Goal: Use online tool/utility: Utilize a website feature to perform a specific function

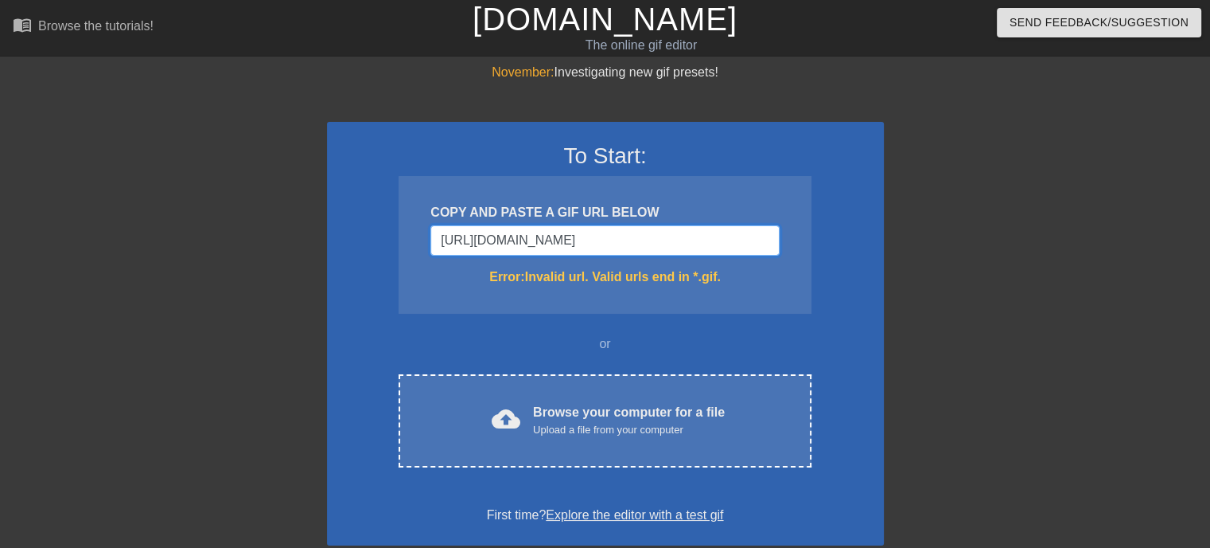
click at [732, 238] on input "[URL][DOMAIN_NAME]" at bounding box center [605, 240] width 349 height 30
click at [717, 235] on input "[URL][DOMAIN_NAME]" at bounding box center [605, 240] width 349 height 30
drag, startPoint x: 751, startPoint y: 240, endPoint x: 742, endPoint y: 245, distance: 11.1
click at [751, 239] on input "[URL][DOMAIN_NAME]." at bounding box center [605, 240] width 349 height 30
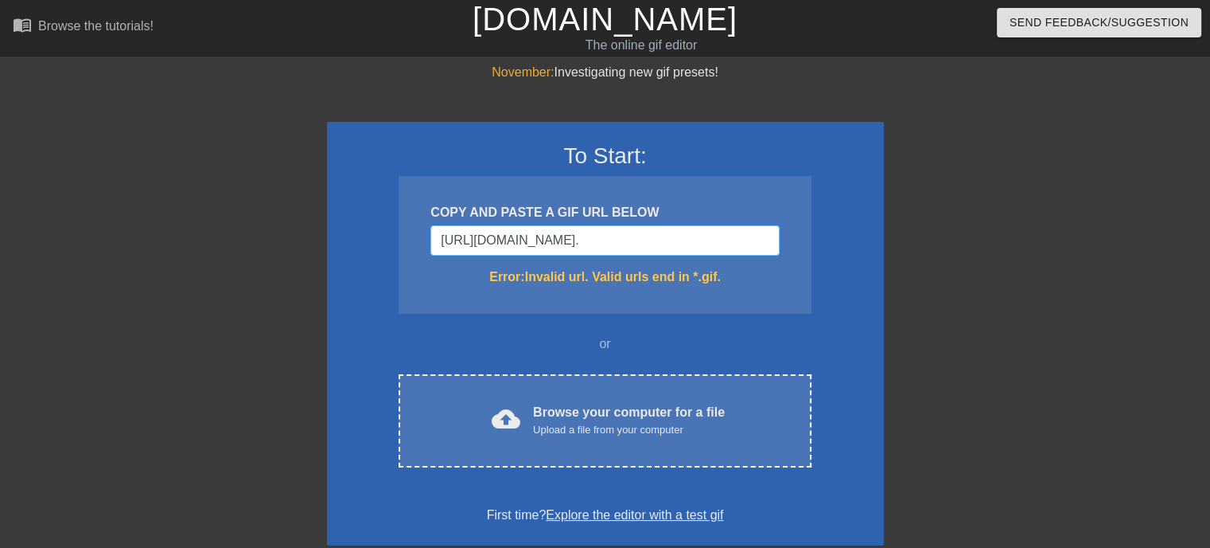
scroll to position [0, 322]
type input "[URL][DOMAIN_NAME]."
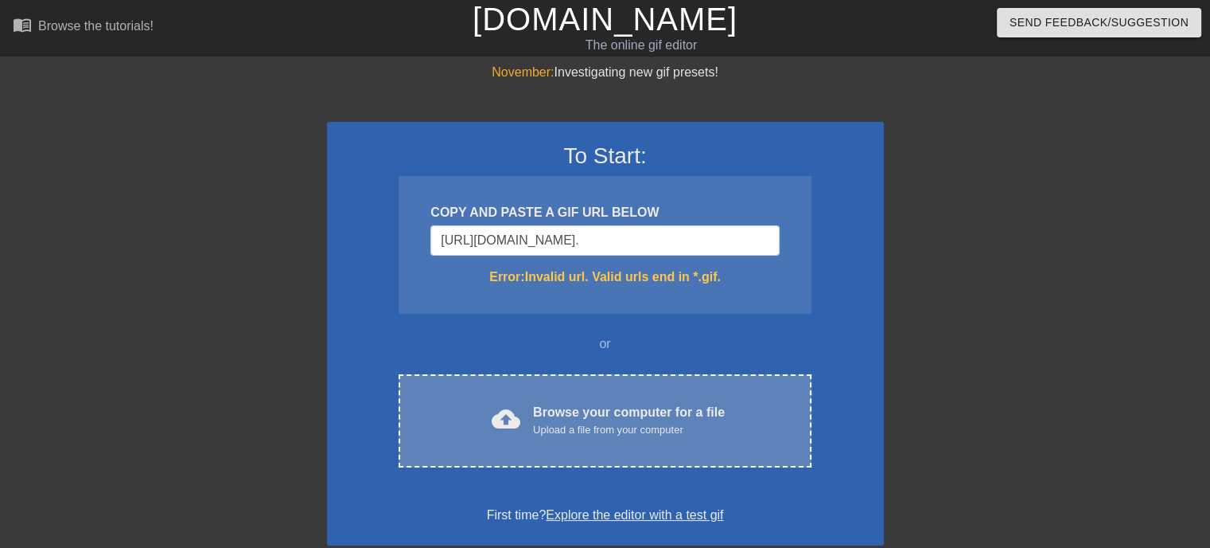
click at [549, 420] on div "Browse your computer for a file Upload a file from your computer" at bounding box center [629, 420] width 192 height 35
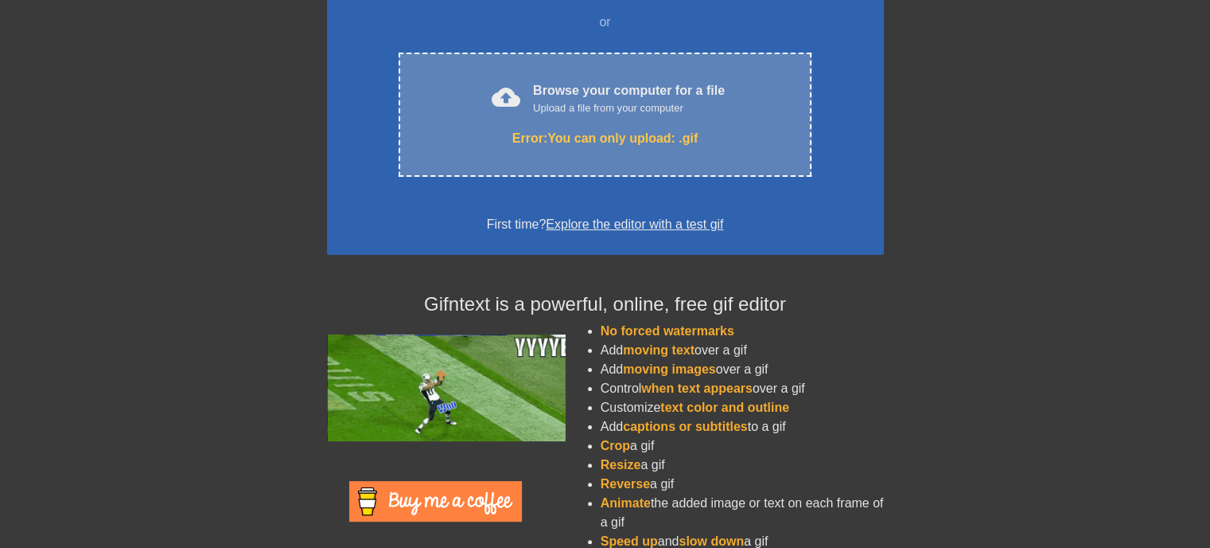
scroll to position [363, 0]
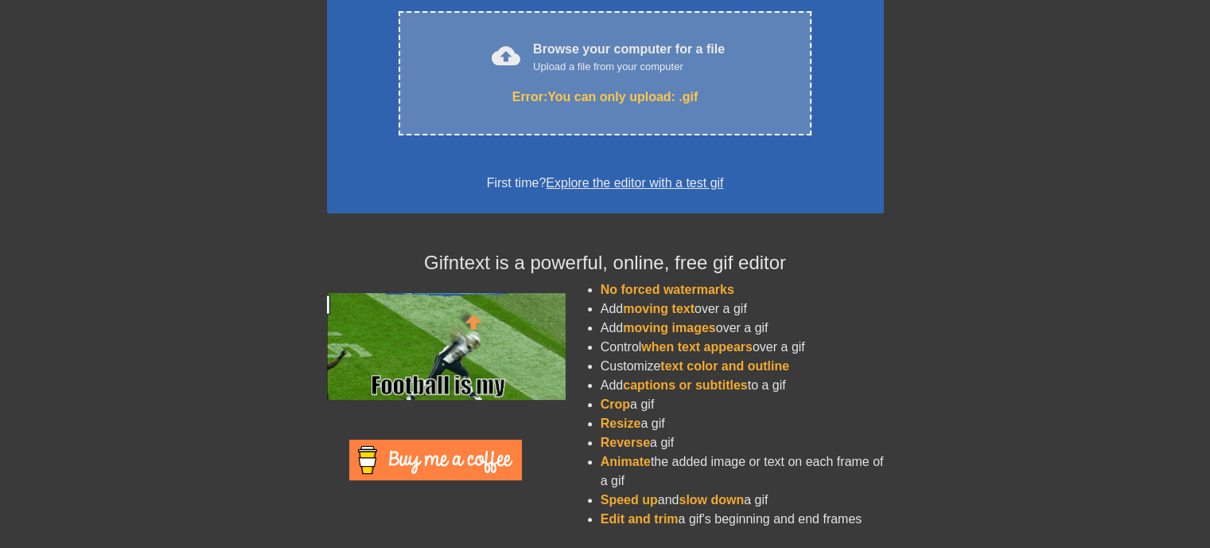
click at [590, 56] on div "Browse your computer for a file Upload a file from your computer" at bounding box center [629, 57] width 192 height 35
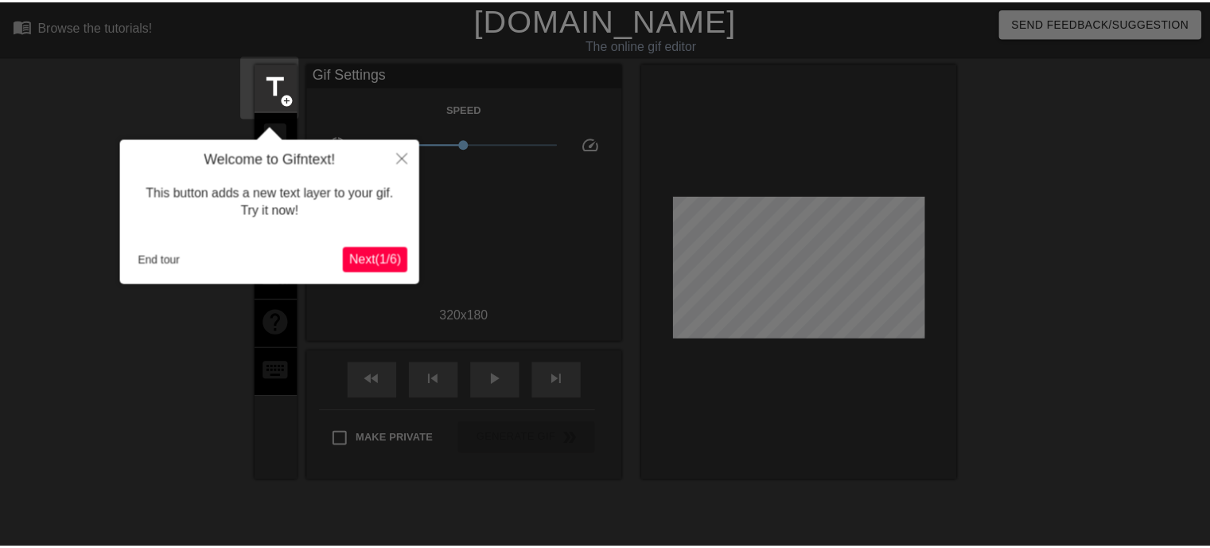
scroll to position [38, 0]
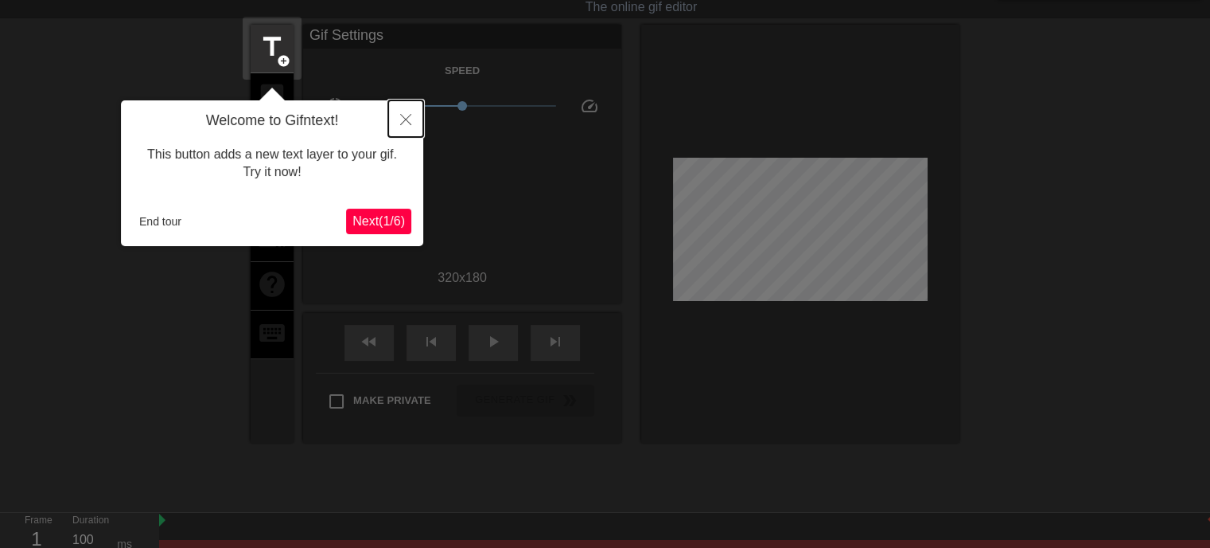
click at [402, 119] on icon "Close" at bounding box center [405, 119] width 11 height 11
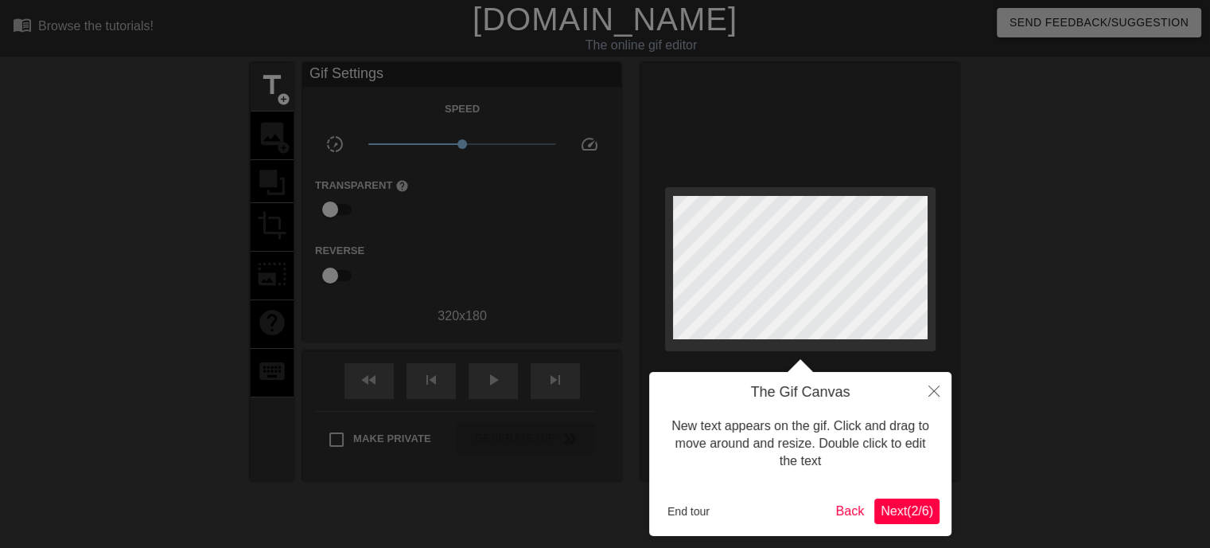
click at [891, 505] on span "Next ( 2 / 6 )" at bounding box center [907, 511] width 53 height 14
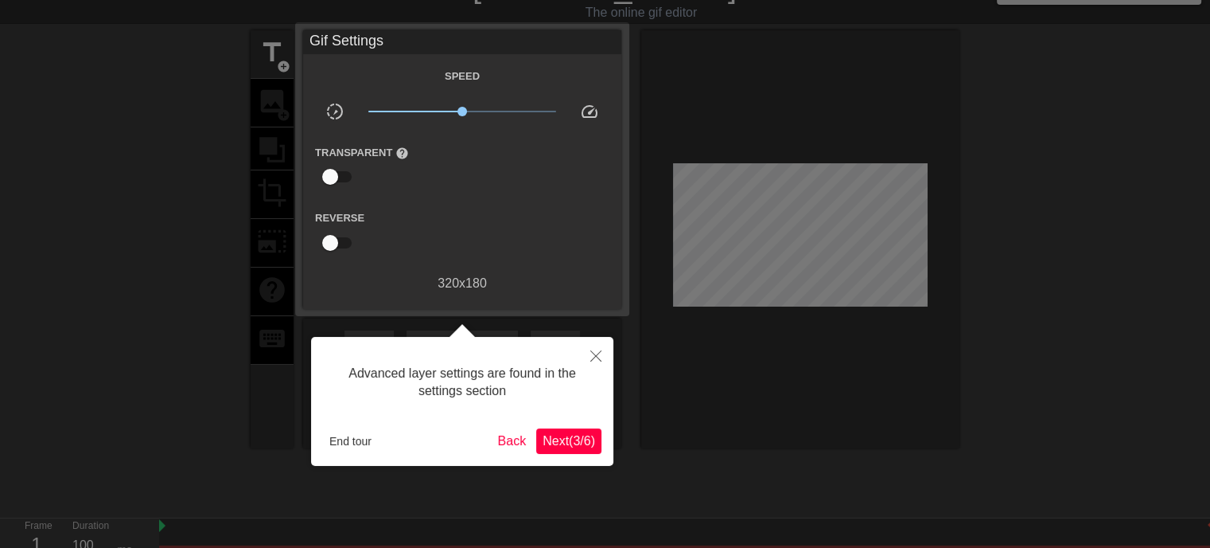
scroll to position [38, 0]
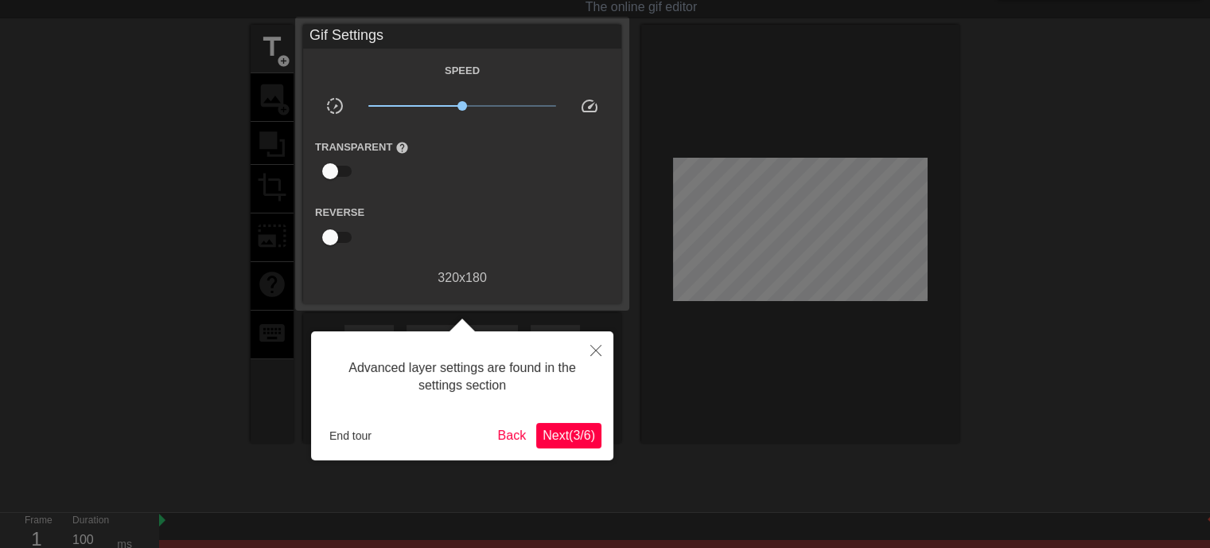
click at [548, 433] on span "Next ( 3 / 6 )" at bounding box center [569, 435] width 53 height 14
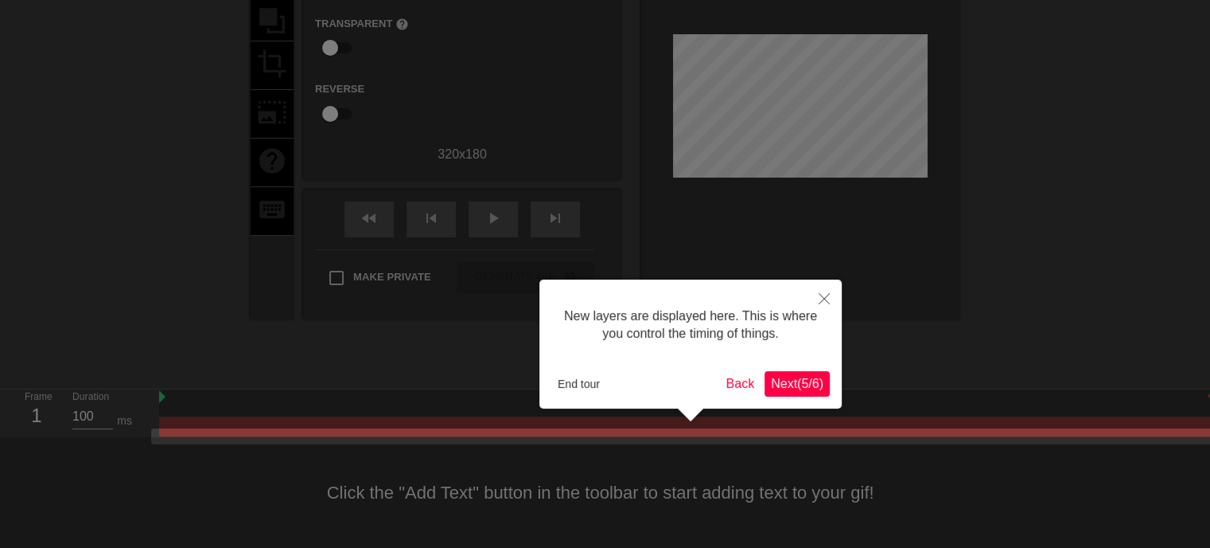
click at [805, 376] on span "Next ( 5 / 6 )" at bounding box center [797, 383] width 53 height 14
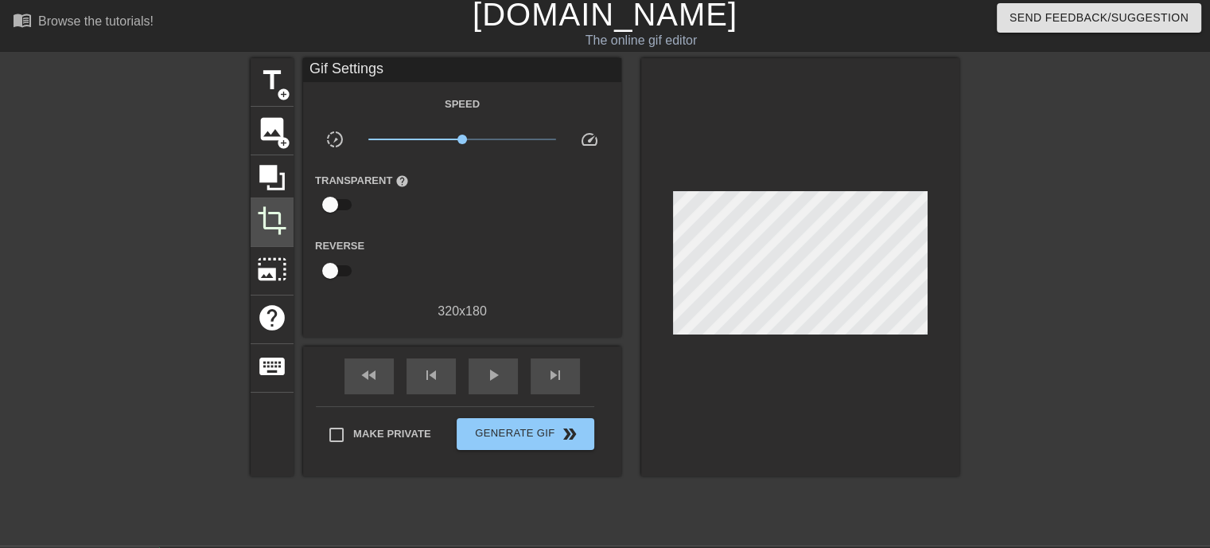
scroll to position [0, 0]
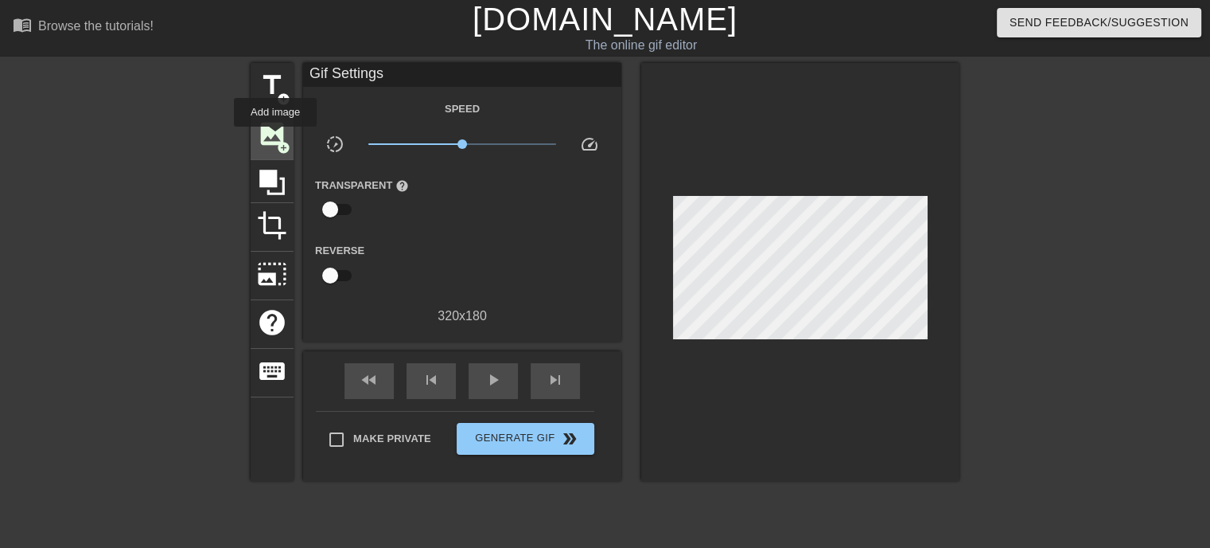
click at [275, 138] on span "image" at bounding box center [272, 134] width 30 height 30
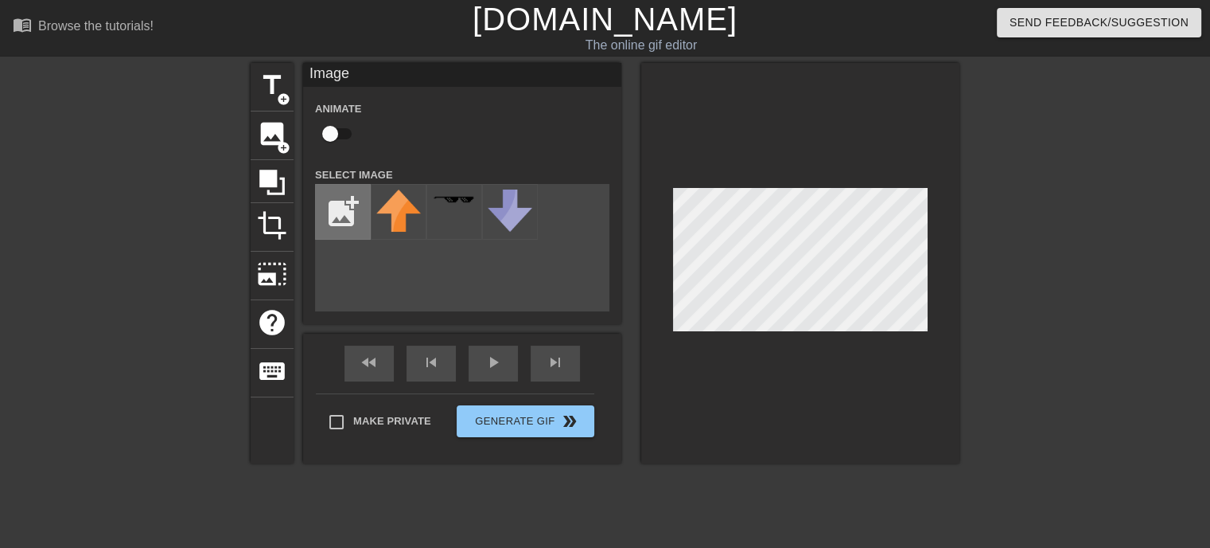
click at [342, 216] on input "file" at bounding box center [343, 212] width 54 height 54
type input "C:\fakepath\In-game_Slingshot.png"
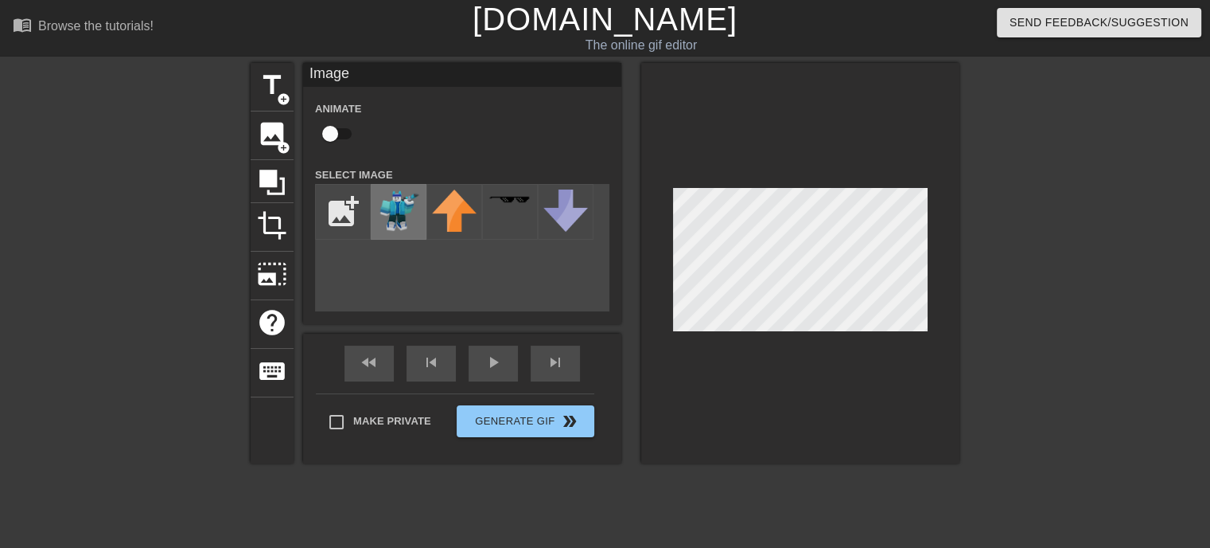
click at [394, 216] on img at bounding box center [398, 210] width 45 height 42
click at [723, 360] on div at bounding box center [800, 263] width 318 height 400
click at [766, 466] on div "title add_circle image add_circle crop photo_size_select_large help keyboard Im…" at bounding box center [605, 301] width 709 height 477
click at [854, 386] on div at bounding box center [800, 263] width 318 height 400
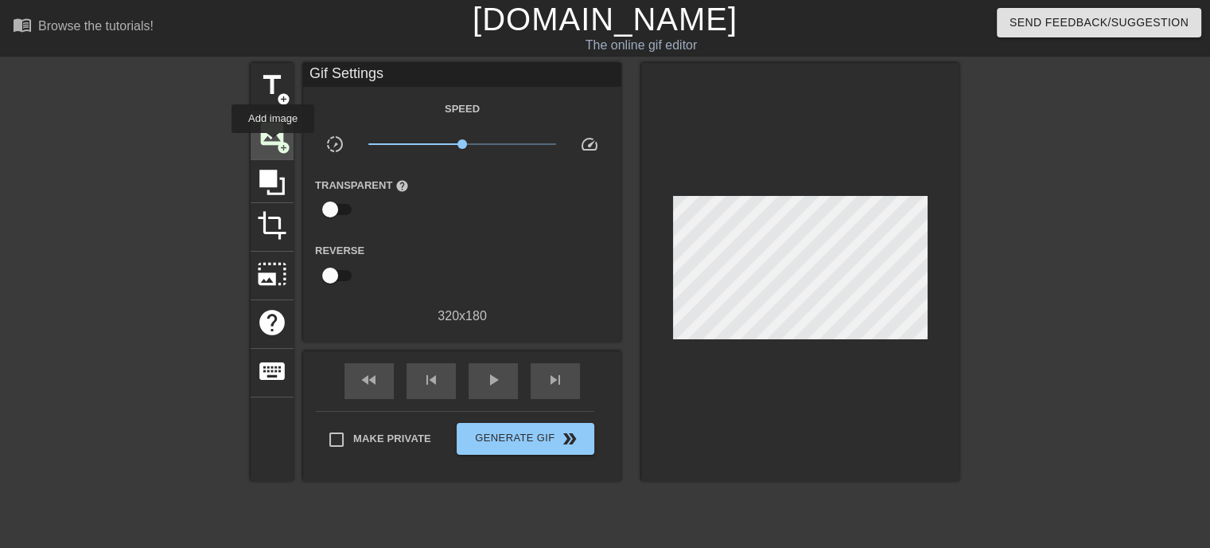
click at [273, 144] on span "image" at bounding box center [272, 134] width 30 height 30
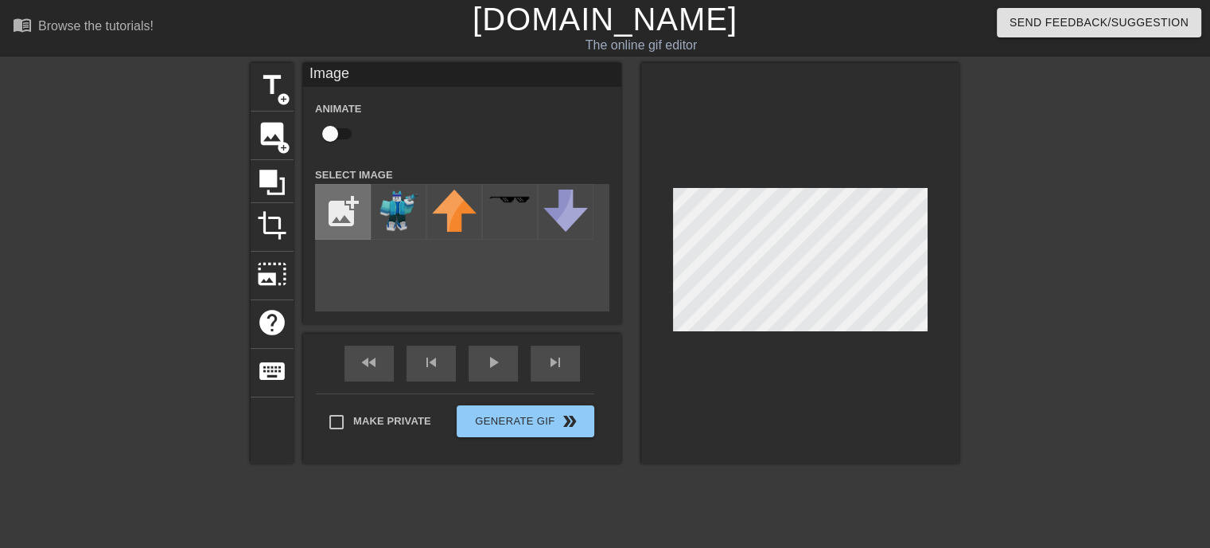
click at [340, 203] on input "file" at bounding box center [343, 212] width 54 height 54
type input "C:\fakepath\images (1).jpeg"
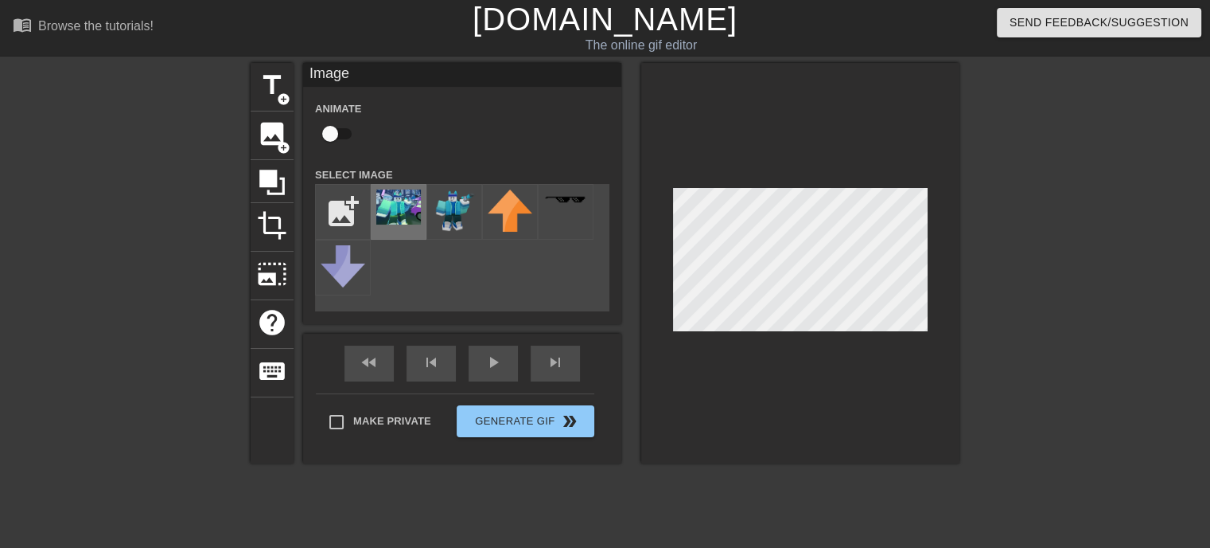
click at [416, 205] on img at bounding box center [398, 206] width 45 height 35
click at [883, 332] on div at bounding box center [800, 263] width 318 height 400
click at [884, 185] on div at bounding box center [800, 263] width 318 height 400
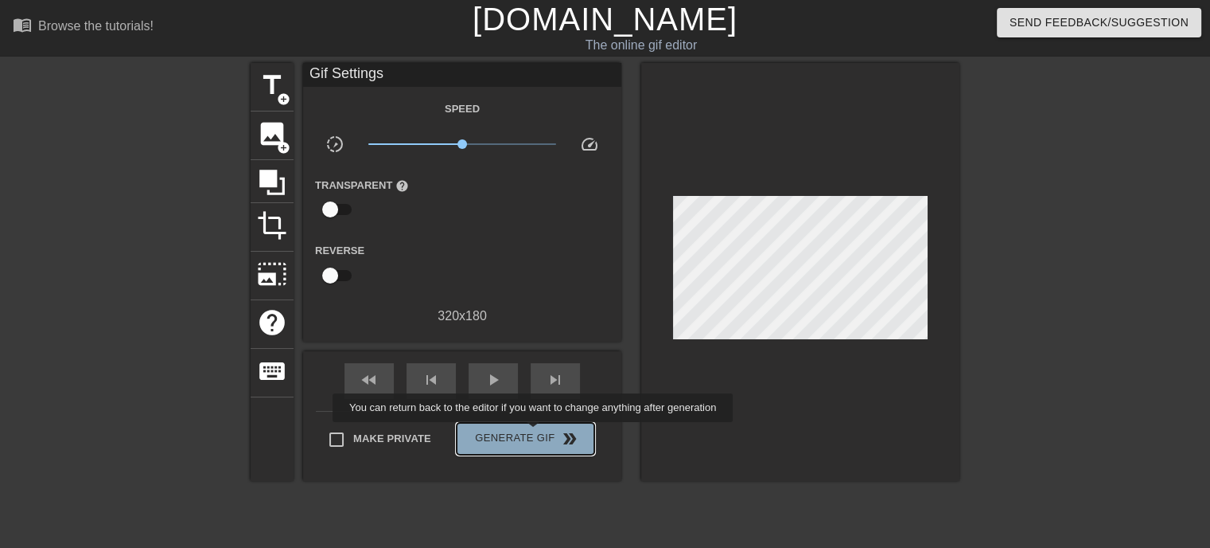
click at [535, 433] on span "Generate Gif double_arrow" at bounding box center [525, 438] width 125 height 19
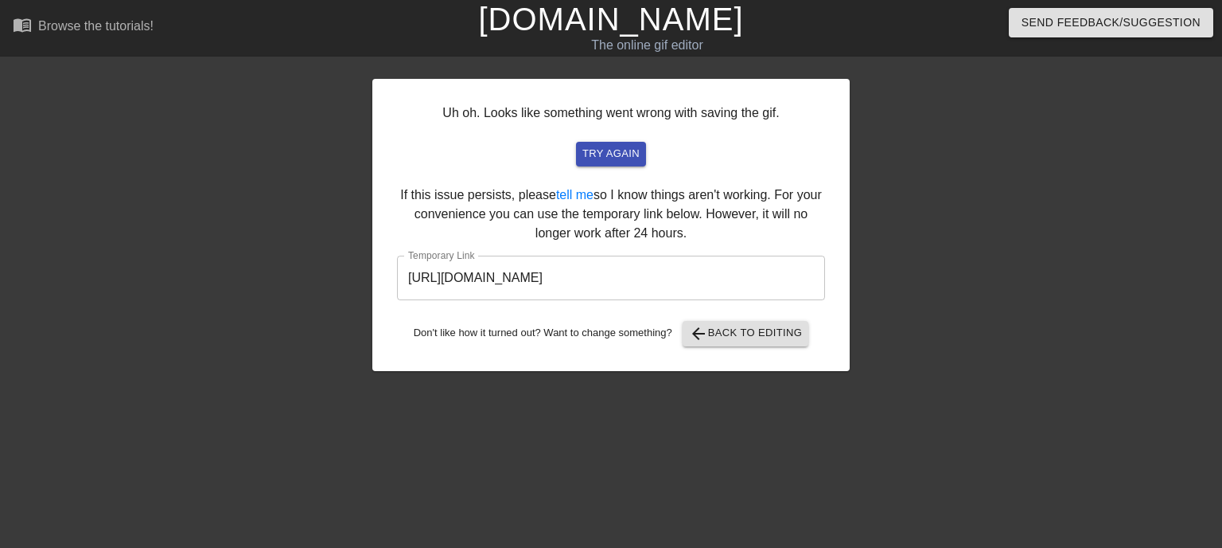
click at [771, 279] on input "[URL][DOMAIN_NAME]" at bounding box center [611, 277] width 428 height 45
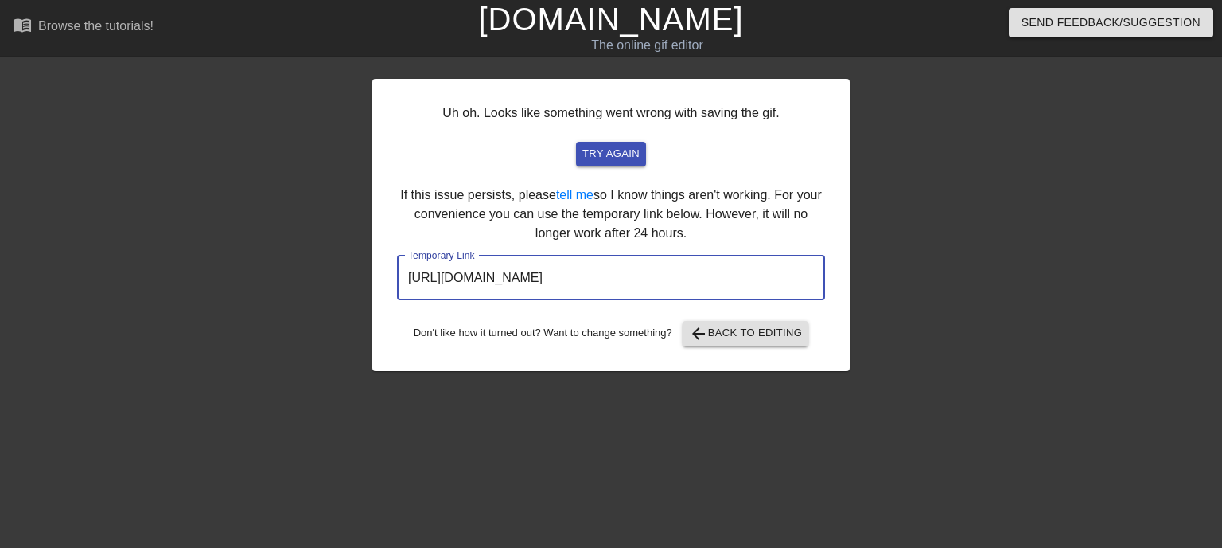
click at [771, 279] on input "[URL][DOMAIN_NAME]" at bounding box center [611, 277] width 428 height 45
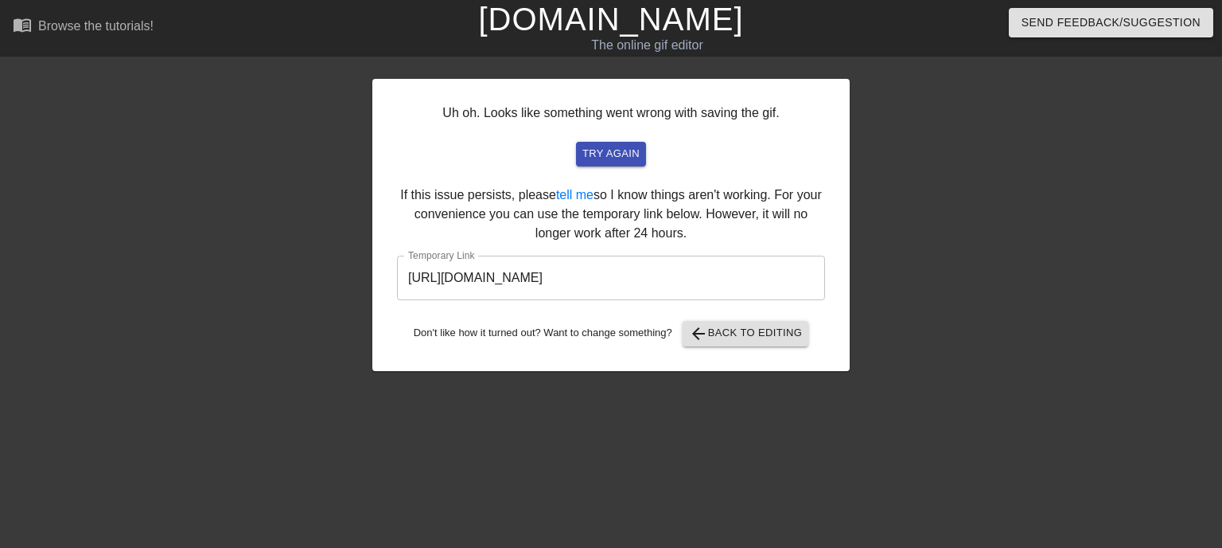
click at [712, 130] on div "Uh oh. Looks like something went wrong with saving the gif. try again If this i…" at bounding box center [610, 225] width 477 height 292
click at [609, 155] on span "try again" at bounding box center [611, 154] width 57 height 18
